Goal: Find specific page/section: Find specific page/section

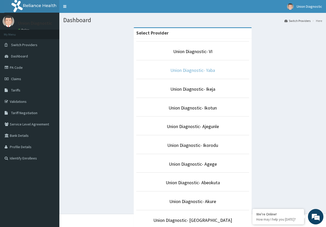
click at [202, 71] on link "Union Diagnostic- Yaba" at bounding box center [192, 70] width 45 height 6
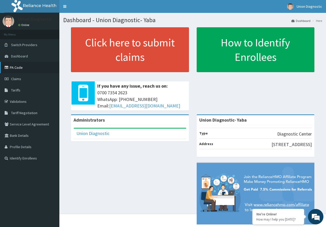
drag, startPoint x: 71, startPoint y: 81, endPoint x: 29, endPoint y: 65, distance: 45.1
click at [29, 65] on link "PA Code" at bounding box center [29, 67] width 59 height 11
click at [28, 65] on link "PA Code" at bounding box center [29, 67] width 59 height 11
